Goal: Find specific page/section: Find specific page/section

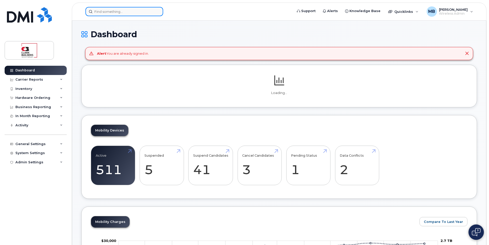
click at [115, 12] on input at bounding box center [124, 11] width 78 height 9
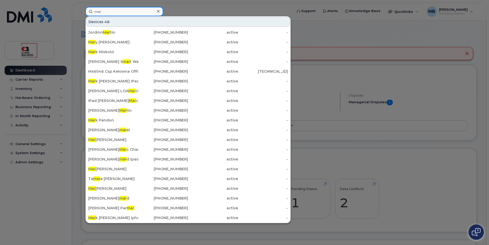
click at [121, 11] on input "mar" at bounding box center [124, 11] width 78 height 9
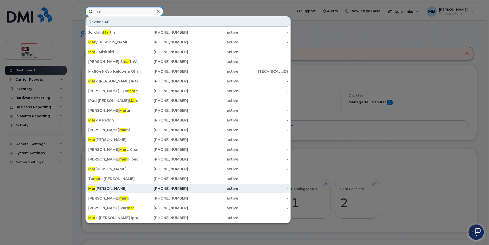
type input "mar"
click at [120, 188] on div "Mar ilyn Molzan" at bounding box center [113, 188] width 50 height 5
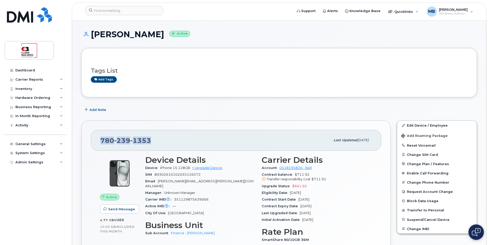
drag, startPoint x: 154, startPoint y: 142, endPoint x: 97, endPoint y: 140, distance: 57.2
click at [97, 140] on div "[PHONE_NUMBER] Last updated [DATE]" at bounding box center [236, 140] width 290 height 21
click at [170, 140] on div "[PHONE_NUMBER]" at bounding box center [215, 140] width 230 height 11
click at [156, 140] on div "[PHONE_NUMBER]" at bounding box center [215, 140] width 230 height 11
drag, startPoint x: 150, startPoint y: 140, endPoint x: 95, endPoint y: 140, distance: 54.9
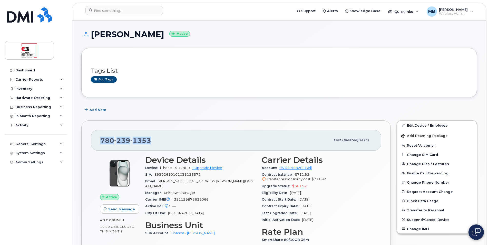
click at [95, 140] on div "[PHONE_NUMBER] Last updated [DATE]" at bounding box center [236, 140] width 290 height 21
click at [169, 140] on div "[PHONE_NUMBER]" at bounding box center [215, 140] width 230 height 11
drag, startPoint x: 102, startPoint y: 140, endPoint x: 157, endPoint y: 143, distance: 55.2
click at [156, 143] on div "[PHONE_NUMBER]" at bounding box center [215, 140] width 230 height 11
click at [330, 161] on h3 "Carrier Details" at bounding box center [317, 159] width 110 height 9
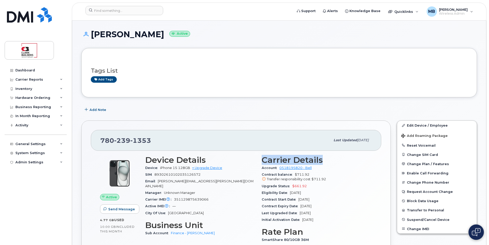
drag, startPoint x: 263, startPoint y: 159, endPoint x: 331, endPoint y: 160, distance: 67.2
click at [331, 160] on h3 "Carrier Details" at bounding box center [317, 159] width 110 height 9
drag, startPoint x: 331, startPoint y: 160, endPoint x: 323, endPoint y: 160, distance: 8.0
click at [323, 160] on h3 "Carrier Details" at bounding box center [317, 159] width 110 height 9
drag, startPoint x: 325, startPoint y: 160, endPoint x: 260, endPoint y: 164, distance: 64.2
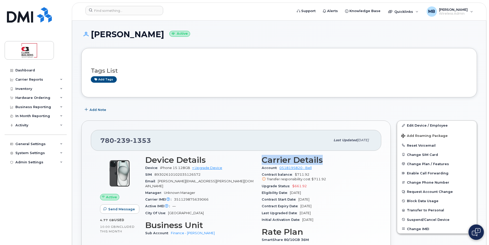
click at [260, 164] on div "Carrier Details Account 0518195820 - Bell Contract balance $711.92 Transfer res…" at bounding box center [317, 211] width 116 height 118
click at [254, 142] on div "[PHONE_NUMBER]" at bounding box center [215, 140] width 230 height 11
drag, startPoint x: 261, startPoint y: 159, endPoint x: 326, endPoint y: 157, distance: 64.9
click at [326, 157] on div "Carrier Details Account 0518195820 - Bell Contract balance $711.92 Transfer res…" at bounding box center [317, 211] width 116 height 118
click at [326, 160] on h3 "Carrier Details" at bounding box center [317, 159] width 110 height 9
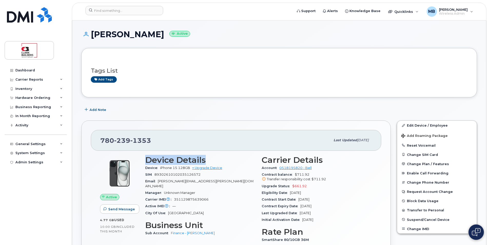
drag, startPoint x: 207, startPoint y: 161, endPoint x: 146, endPoint y: 158, distance: 60.4
click at [146, 158] on h3 "Device Details" at bounding box center [200, 159] width 110 height 9
drag, startPoint x: 146, startPoint y: 158, endPoint x: 163, endPoint y: 159, distance: 16.4
click at [163, 159] on h3 "Device Details" at bounding box center [200, 159] width 110 height 9
drag, startPoint x: 147, startPoint y: 157, endPoint x: 214, endPoint y: 157, distance: 67.2
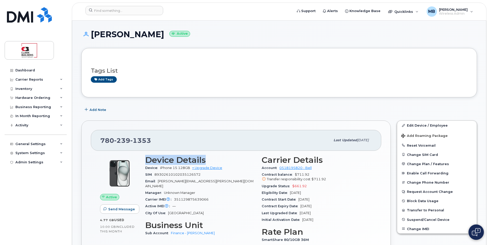
click at [214, 157] on h3 "Device Details" at bounding box center [200, 159] width 110 height 9
drag, startPoint x: 214, startPoint y: 157, endPoint x: 216, endPoint y: 160, distance: 3.7
click at [216, 160] on h3 "Device Details" at bounding box center [200, 159] width 110 height 9
drag, startPoint x: 211, startPoint y: 160, endPoint x: 147, endPoint y: 159, distance: 64.4
click at [147, 159] on h3 "Device Details" at bounding box center [200, 159] width 110 height 9
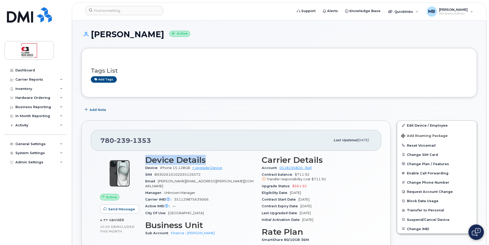
click at [146, 161] on h3 "Device Details" at bounding box center [200, 159] width 110 height 9
drag, startPoint x: 146, startPoint y: 159, endPoint x: 215, endPoint y: 159, distance: 69.3
click at [215, 159] on h3 "Device Details" at bounding box center [200, 159] width 110 height 9
click at [213, 159] on h3 "Device Details" at bounding box center [200, 159] width 110 height 9
drag, startPoint x: 213, startPoint y: 159, endPoint x: 152, endPoint y: 158, distance: 61.8
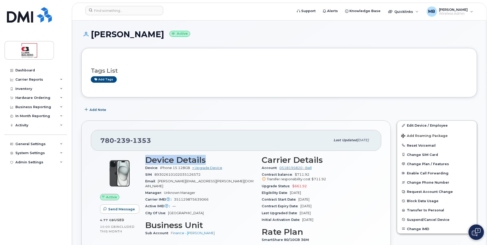
click at [152, 158] on h3 "Device Details" at bounding box center [200, 159] width 110 height 9
drag, startPoint x: 152, startPoint y: 139, endPoint x: 101, endPoint y: 139, distance: 50.5
click at [101, 139] on div "[PHONE_NUMBER]" at bounding box center [215, 140] width 230 height 11
drag, startPoint x: 101, startPoint y: 139, endPoint x: 156, endPoint y: 141, distance: 55.2
click at [156, 141] on div "[PHONE_NUMBER]" at bounding box center [215, 140] width 230 height 11
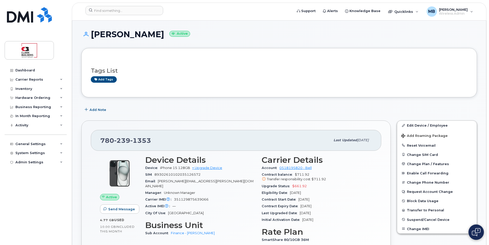
drag, startPoint x: 92, startPoint y: 35, endPoint x: 158, endPoint y: 37, distance: 65.5
click at [158, 37] on h1 "[PERSON_NAME] Active" at bounding box center [279, 34] width 396 height 9
click at [248, 37] on h1 "[PERSON_NAME] Active" at bounding box center [279, 34] width 396 height 9
click at [223, 19] on header "Support Alerts Knowledge Base Quicklinks Suspend / Cancel Device Change SIM Car…" at bounding box center [279, 12] width 415 height 18
click at [130, 11] on input at bounding box center [124, 10] width 78 height 9
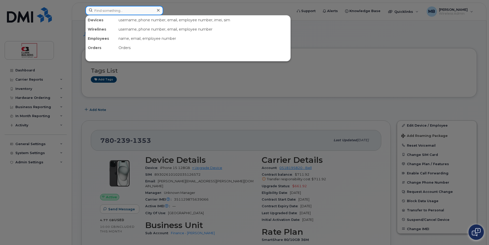
paste input "[PERSON_NAME]"
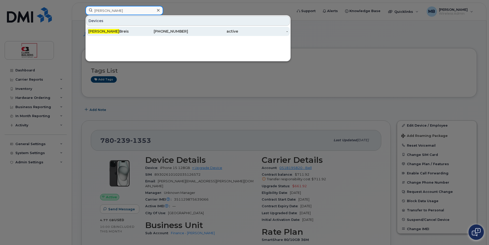
type input "[PERSON_NAME]"
drag, startPoint x: 133, startPoint y: 31, endPoint x: 184, endPoint y: 31, distance: 50.5
click at [133, 31] on div "[PERSON_NAME]" at bounding box center [113, 31] width 50 height 5
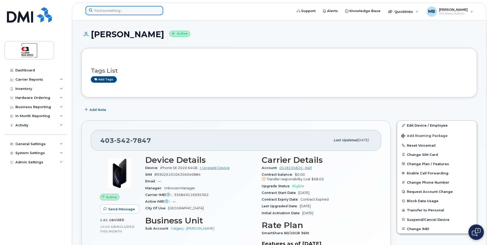
click at [121, 14] on input at bounding box center [124, 10] width 78 height 9
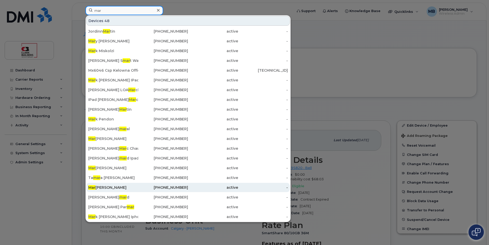
type input "mar"
click at [120, 187] on div "Mar ilyn Molzan" at bounding box center [113, 187] width 50 height 5
